Goal: Find specific page/section

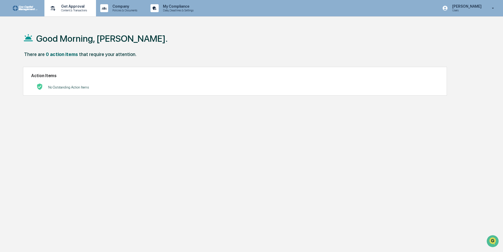
click at [86, 11] on p "Content & Transactions" at bounding box center [73, 10] width 33 height 4
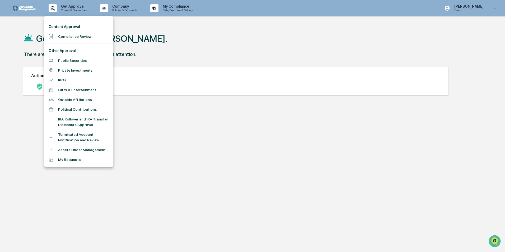
click at [115, 8] on div at bounding box center [252, 126] width 505 height 252
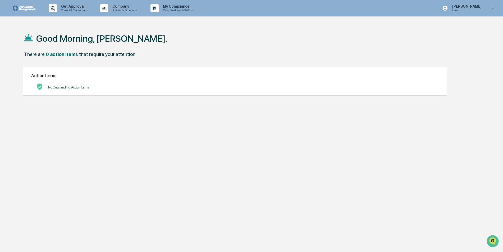
click at [132, 8] on p "Company" at bounding box center [124, 6] width 32 height 4
click at [176, 8] on div at bounding box center [252, 126] width 505 height 252
click at [181, 8] on p "My Compliance" at bounding box center [178, 6] width 38 height 4
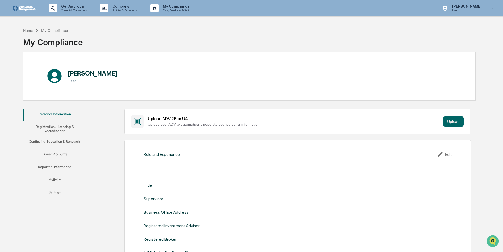
click at [58, 181] on button "Activity" at bounding box center [54, 180] width 63 height 13
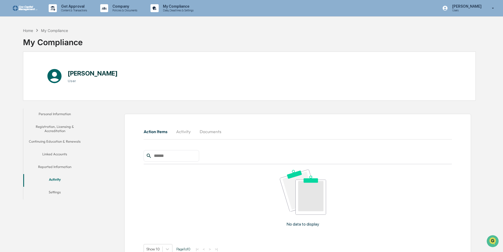
click at [27, 11] on link at bounding box center [29, 8] width 32 height 16
